Goal: Communication & Community: Answer question/provide support

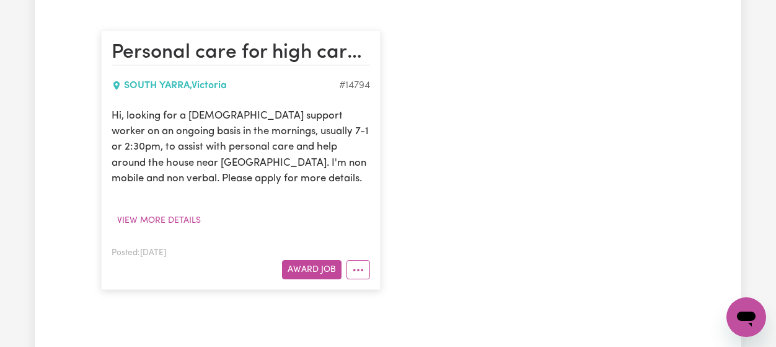
click at [473, 107] on div "Personal care for high care disability [GEOGRAPHIC_DATA] , [GEOGRAPHIC_DATA] # …" at bounding box center [388, 160] width 589 height 284
click at [437, 110] on div "Personal care for high care disability [GEOGRAPHIC_DATA] , [GEOGRAPHIC_DATA] # …" at bounding box center [388, 160] width 589 height 284
click at [437, 85] on div "Personal care for high care disability [GEOGRAPHIC_DATA] , [GEOGRAPHIC_DATA] # …" at bounding box center [388, 160] width 589 height 284
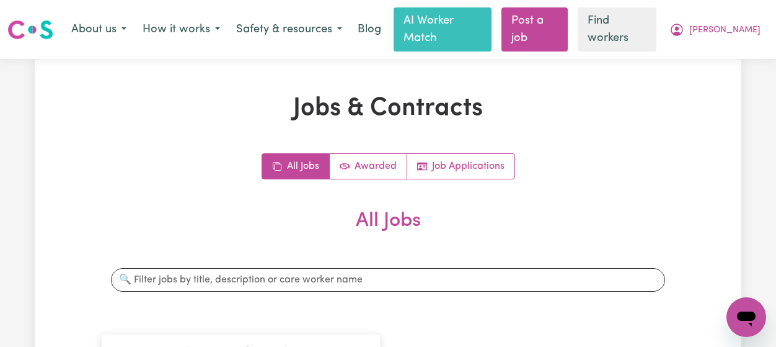
click at [736, 43] on nav "Menu About us How it works Safety & resources Blog AI Worker Match Post a job F…" at bounding box center [388, 29] width 776 height 59
click at [721, 34] on button "[PERSON_NAME]" at bounding box center [715, 30] width 107 height 26
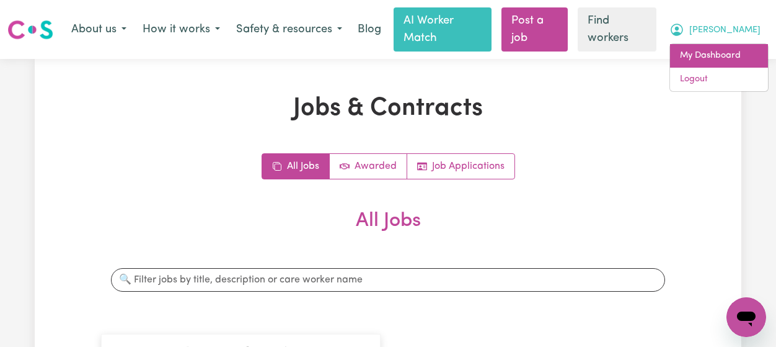
click at [728, 48] on link "My Dashboard" at bounding box center [719, 56] width 98 height 24
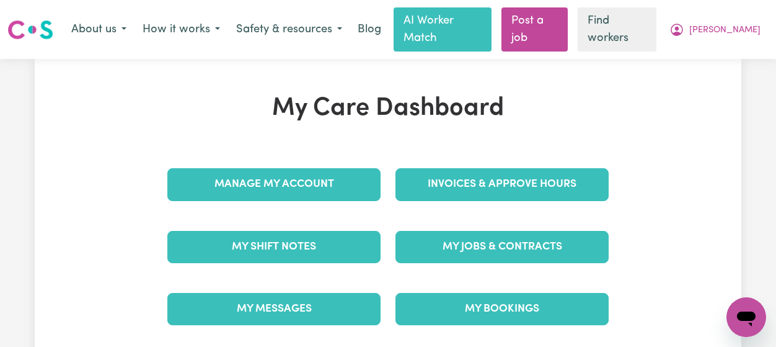
click at [267, 293] on link "My Messages" at bounding box center [273, 309] width 213 height 32
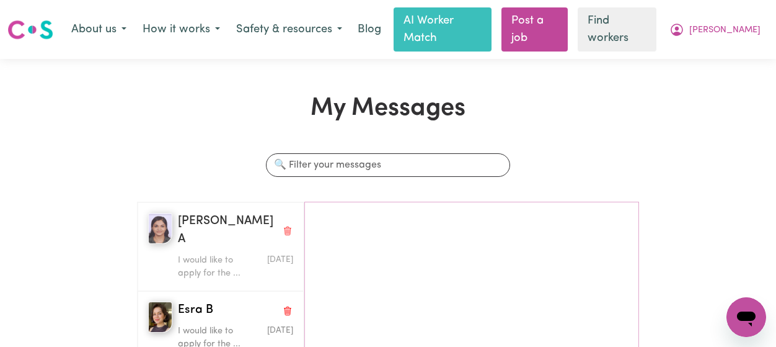
click at [184, 249] on div "I would like to apply for the ..." at bounding box center [216, 265] width 77 height 32
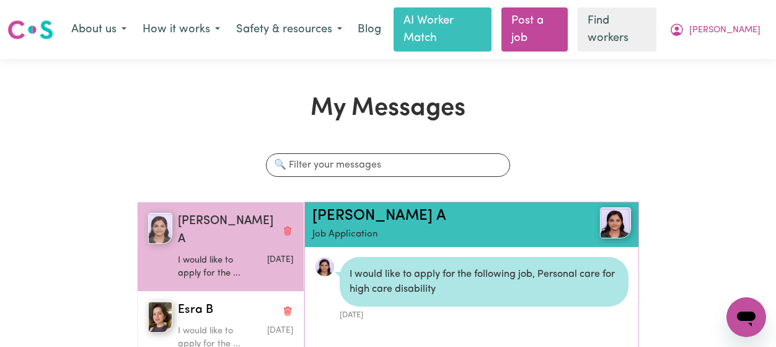
scroll to position [6, 0]
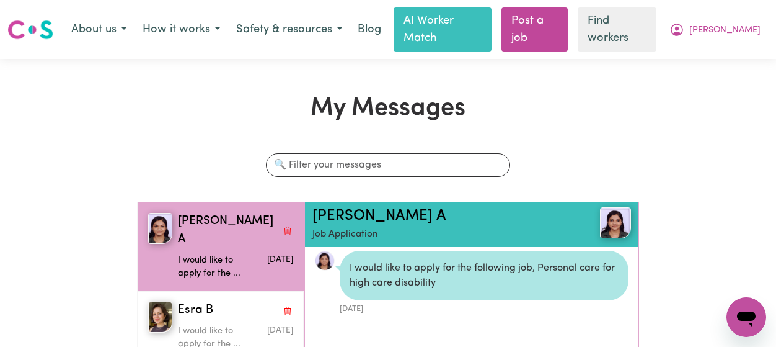
click at [330, 208] on link "[PERSON_NAME] A" at bounding box center [380, 215] width 134 height 15
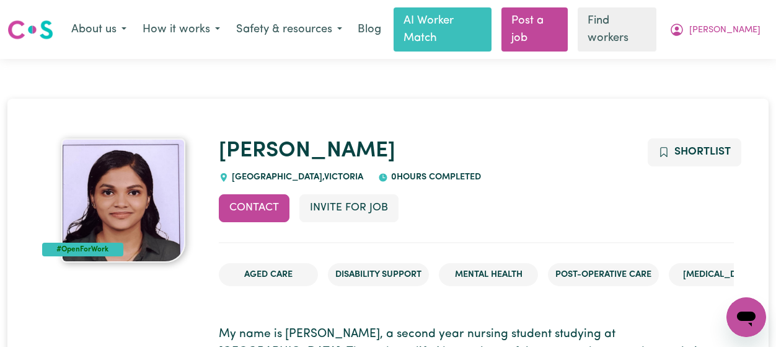
click at [291, 283] on div "Aged Care Disability Support Mental Health Post-operative care [MEDICAL_DATA] C…" at bounding box center [476, 279] width 515 height 53
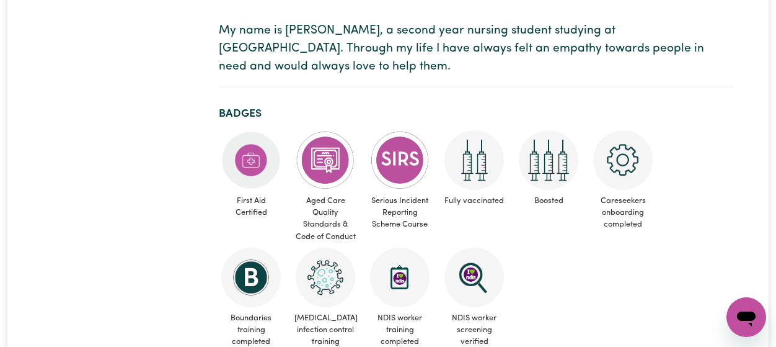
click at [606, 254] on ul "First Aid Certified Aged Care Quality Standards & Code of Conduct Serious Incid…" at bounding box center [476, 241] width 515 height 222
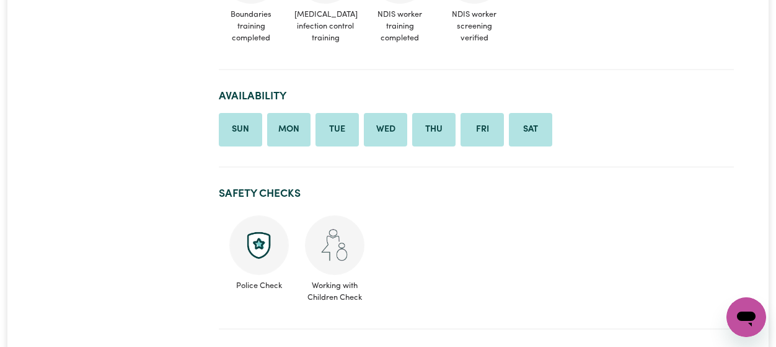
scroll to position [910, 0]
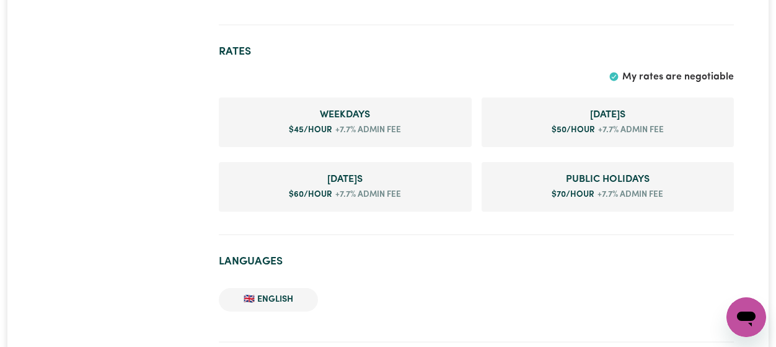
click at [585, 285] on ul "🇬🇧 English" at bounding box center [476, 299] width 515 height 43
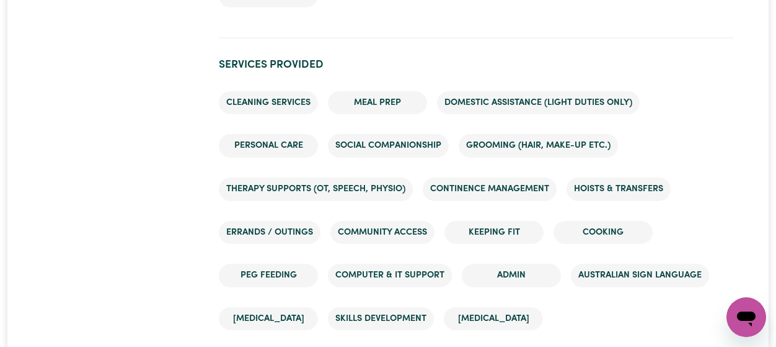
click at [667, 300] on ul "Cleaning services Meal prep Domestic assistance (light duties only) Personal ca…" at bounding box center [476, 210] width 515 height 259
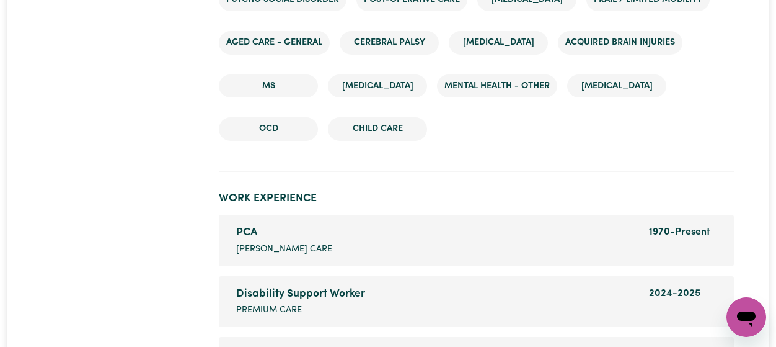
scroll to position [2124, 0]
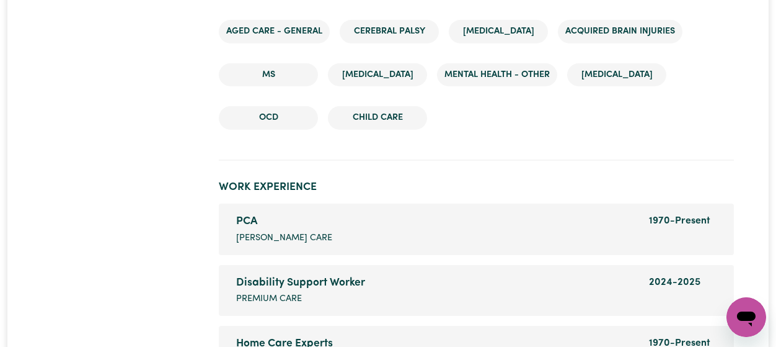
click at [651, 328] on li "Home Care Experts Company name Disability Support Worker Dates of employment 19…" at bounding box center [476, 351] width 515 height 51
click at [621, 306] on div "Disability Support Worker Company name Premium Care" at bounding box center [435, 290] width 413 height 31
click at [552, 261] on ul "PCA Company name [PERSON_NAME] Care Dates of employment 1970 - Present Disabili…" at bounding box center [476, 289] width 515 height 173
click at [601, 285] on div "Disability Support Worker" at bounding box center [435, 283] width 398 height 16
click at [578, 261] on ul "PCA Company name [PERSON_NAME] Care Dates of employment 1970 - Present Disabili…" at bounding box center [476, 289] width 515 height 173
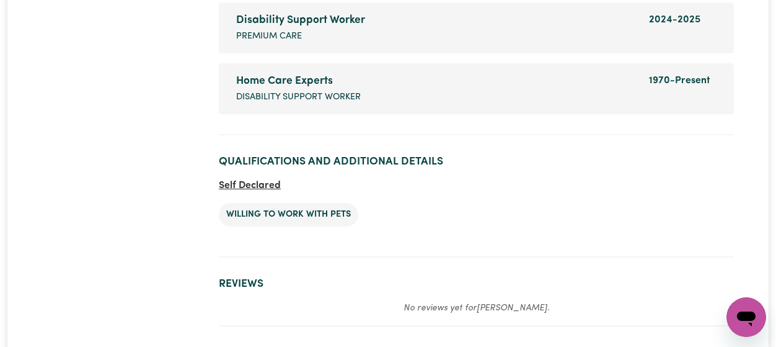
scroll to position [2428, 0]
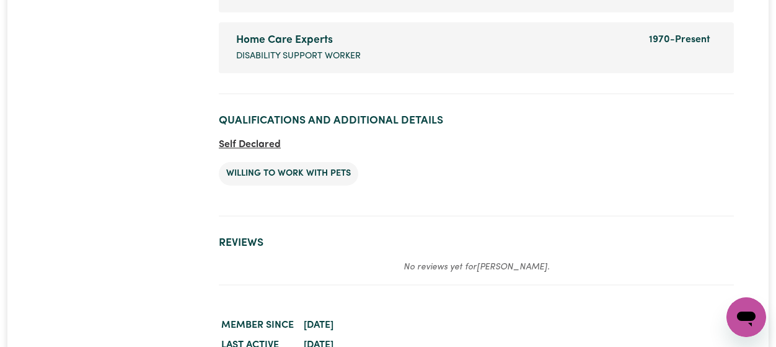
click at [559, 180] on ul "Willing to work with pets" at bounding box center [476, 173] width 515 height 43
click at [560, 204] on section "Qualifications and Additional Details Self Declared Willing to work with pets" at bounding box center [476, 160] width 515 height 112
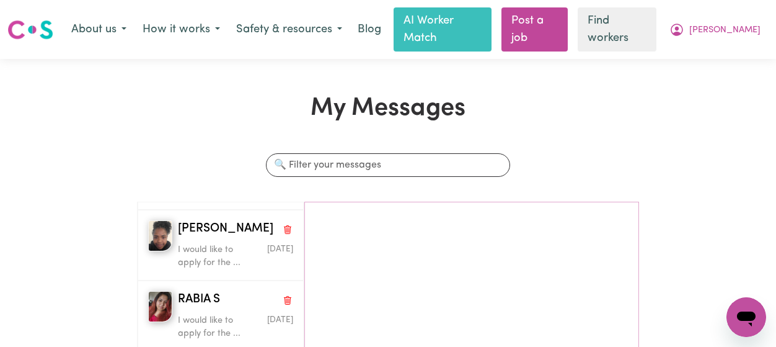
click at [234, 156] on div "Search conversations" at bounding box center [389, 177] width 518 height 48
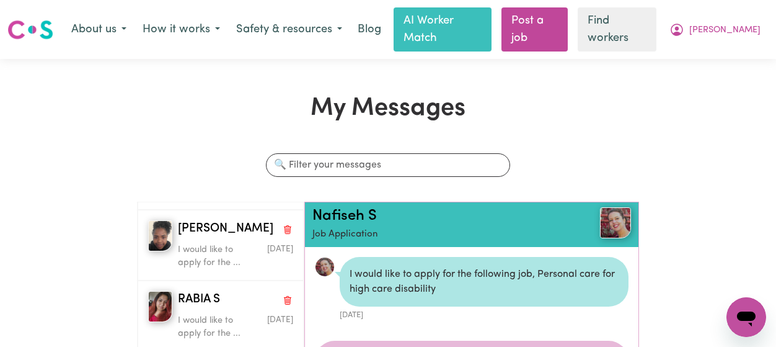
scroll to position [22, 0]
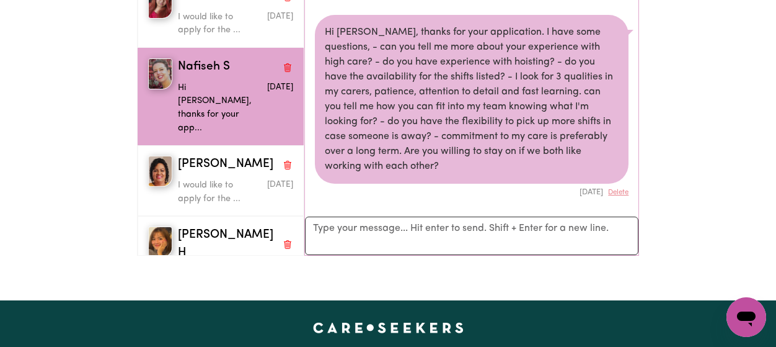
click at [417, 199] on div "Nafiseh S Job Application I would like to apply for the following job, Personal…" at bounding box center [471, 76] width 335 height 357
click at [370, 183] on li "Hi [PERSON_NAME], thanks for your application. I have some questions, - can you…" at bounding box center [472, 106] width 334 height 203
click at [338, 184] on div "[DATE] Delete" at bounding box center [472, 191] width 314 height 14
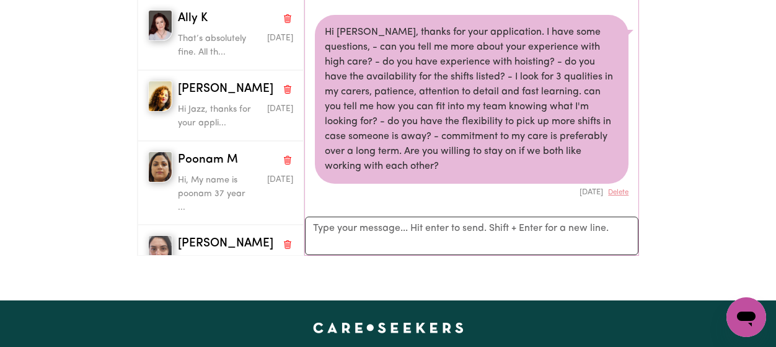
scroll to position [1247, 0]
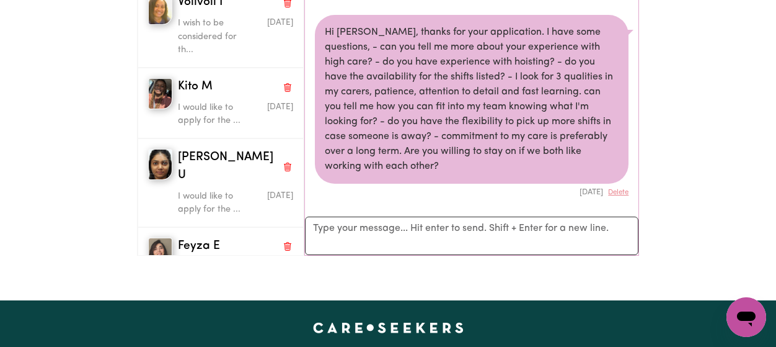
click at [304, 146] on div "Nafiseh S Job Application I would like to apply for the following job, Personal…" at bounding box center [471, 76] width 335 height 357
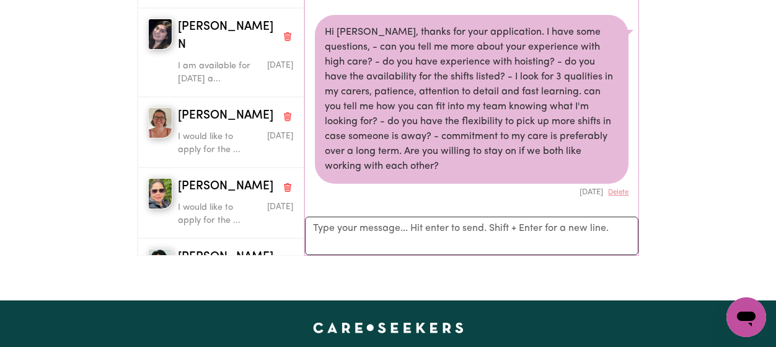
scroll to position [2494, 0]
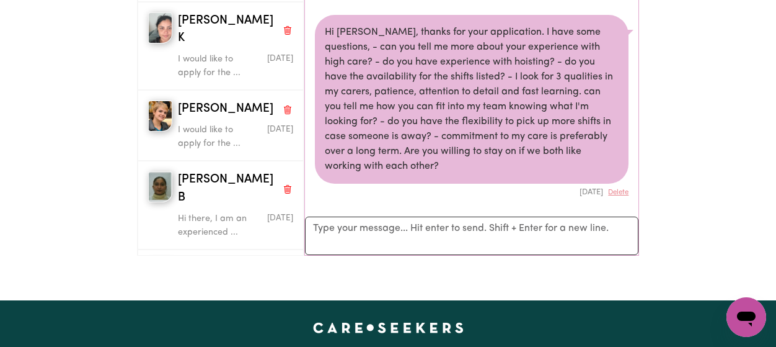
click at [315, 89] on div "Hi [PERSON_NAME], thanks for your application. I have some questions, - can you…" at bounding box center [472, 99] width 314 height 169
click at [413, 64] on div "Hi [PERSON_NAME], thanks for your application. I have some questions, - can you…" at bounding box center [472, 99] width 314 height 169
click at [428, 40] on div "Hi [PERSON_NAME], thanks for your application. I have some questions, - can you…" at bounding box center [472, 99] width 314 height 169
